Goal: Navigation & Orientation: Find specific page/section

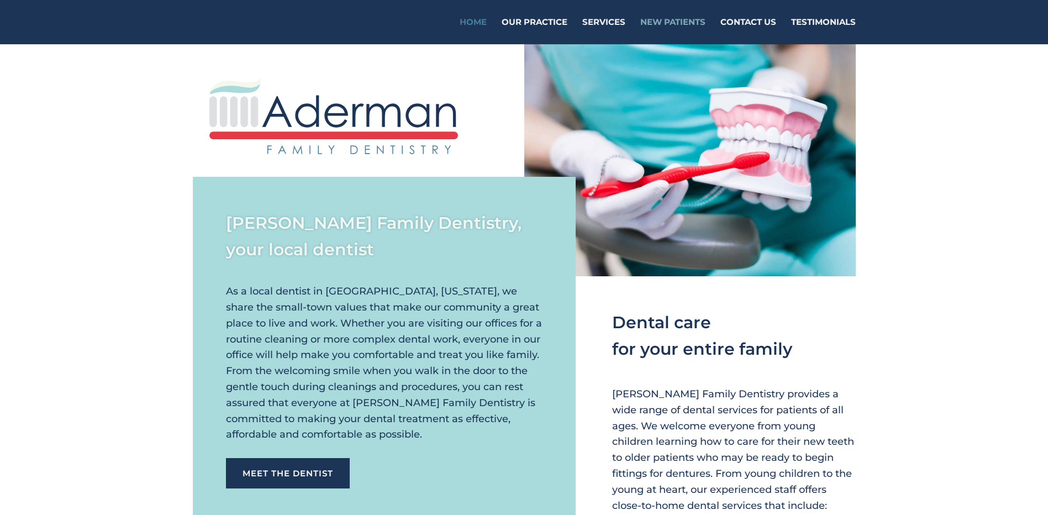
click at [662, 22] on link "New Patients" at bounding box center [672, 31] width 65 height 26
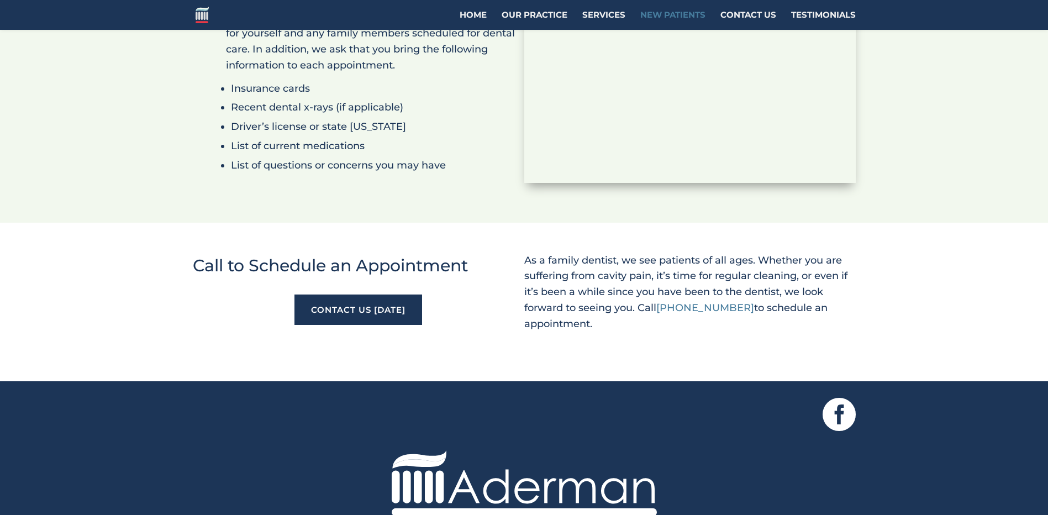
scroll to position [995, 0]
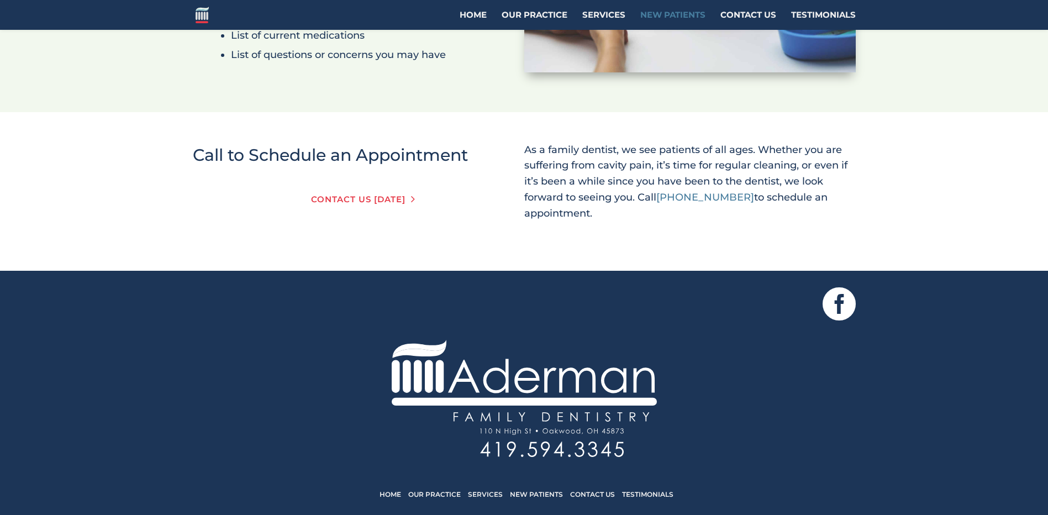
click at [396, 209] on link "Contact Us [DATE]" at bounding box center [359, 199] width 128 height 31
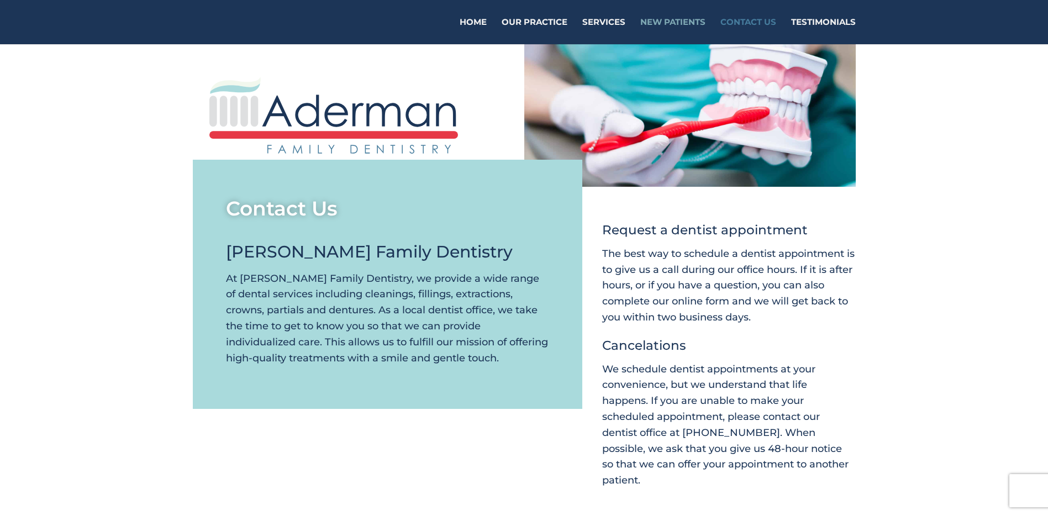
click at [672, 22] on link "New Patients" at bounding box center [672, 31] width 65 height 26
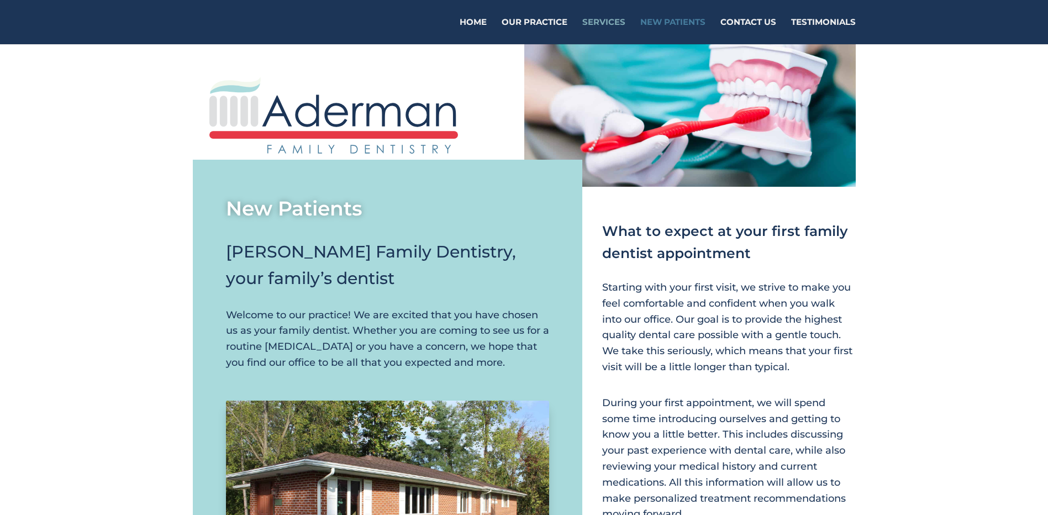
click at [606, 23] on link "Services" at bounding box center [603, 31] width 43 height 26
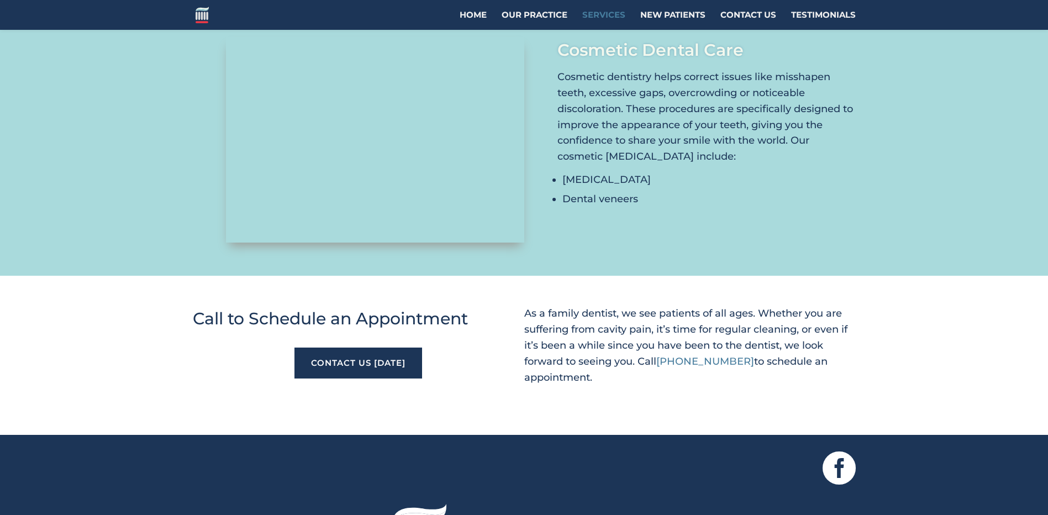
scroll to position [995, 0]
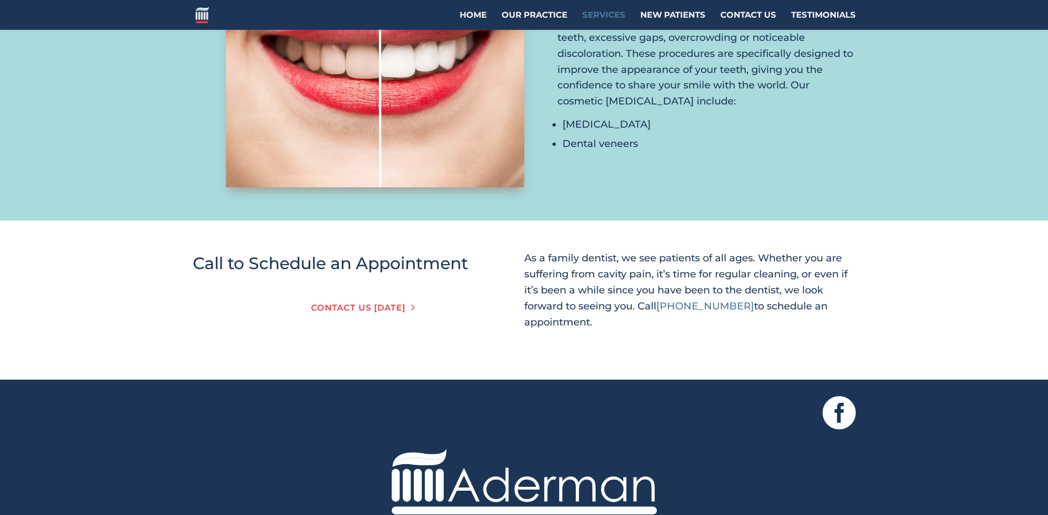
click at [385, 311] on link "Contact Us [DATE]" at bounding box center [359, 307] width 128 height 31
